Goal: Find contact information: Find contact information

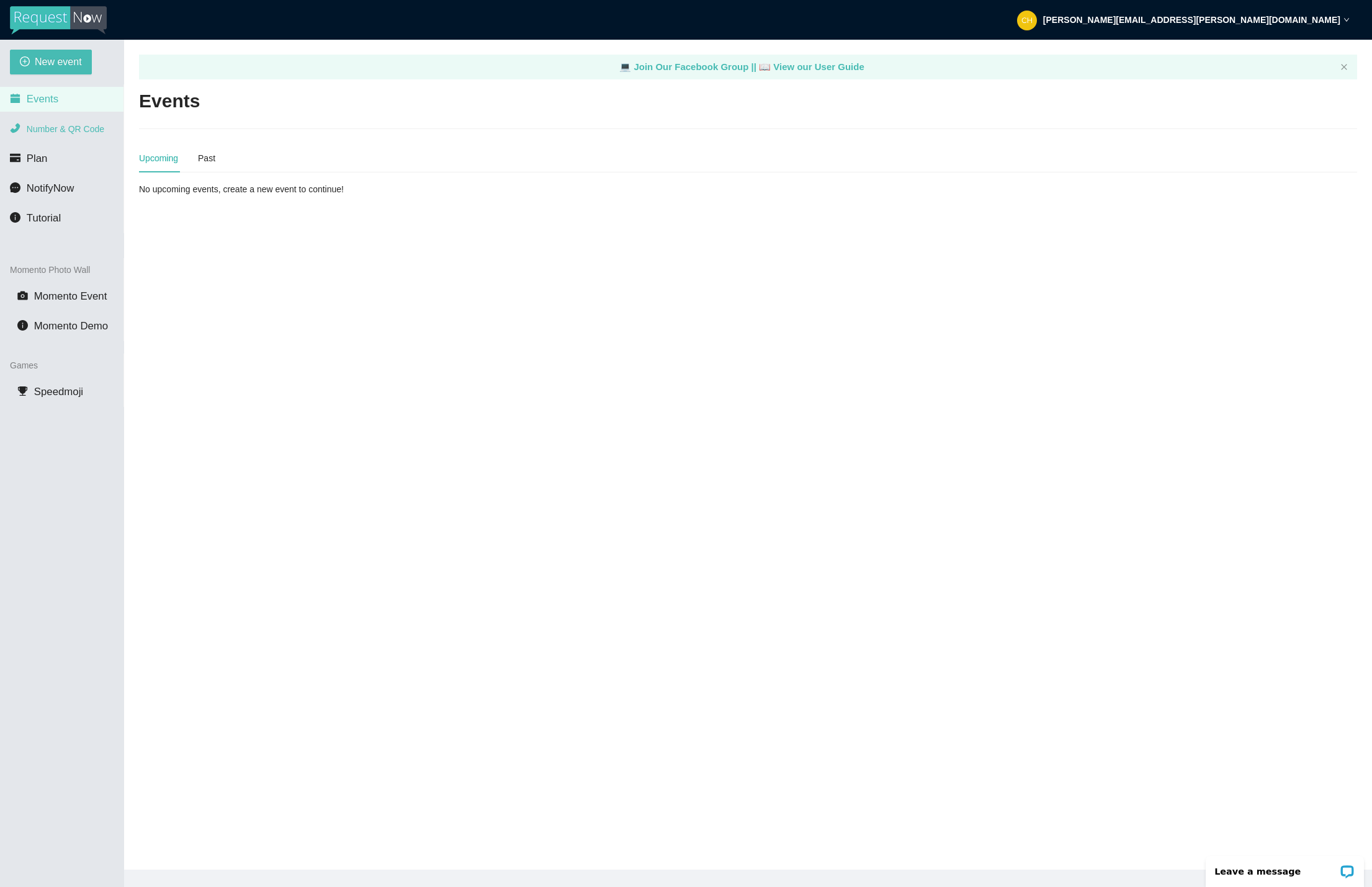
click at [79, 130] on span "Number & QR Code" at bounding box center [65, 128] width 78 height 10
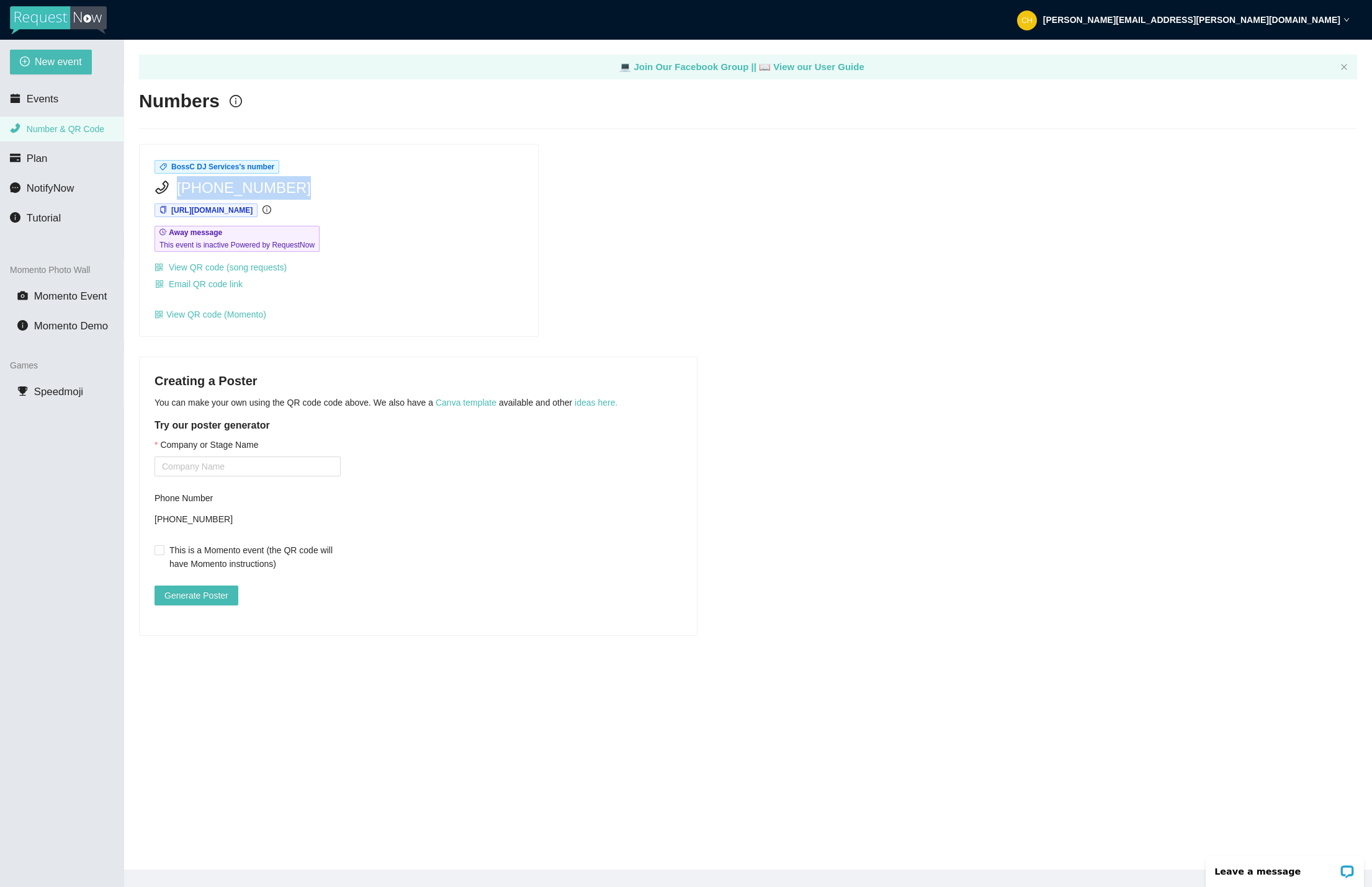
drag, startPoint x: 286, startPoint y: 185, endPoint x: 176, endPoint y: 189, distance: 110.1
click at [177, 189] on span "[PHONE_NUMBER]" at bounding box center [243, 187] width 134 height 23
copy span "[PHONE_NUMBER]"
